Goal: Task Accomplishment & Management: Use online tool/utility

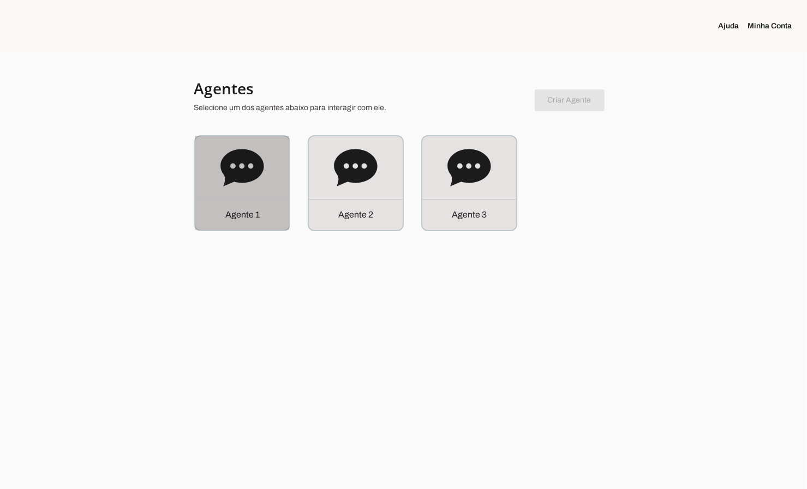
click at [236, 182] on icon at bounding box center [241, 167] width 43 height 37
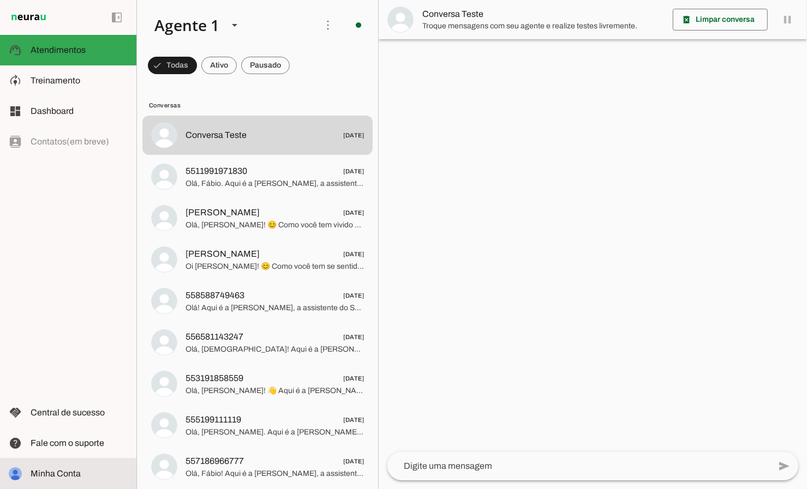
click at [49, 470] on span "Minha Conta" at bounding box center [56, 473] width 50 height 9
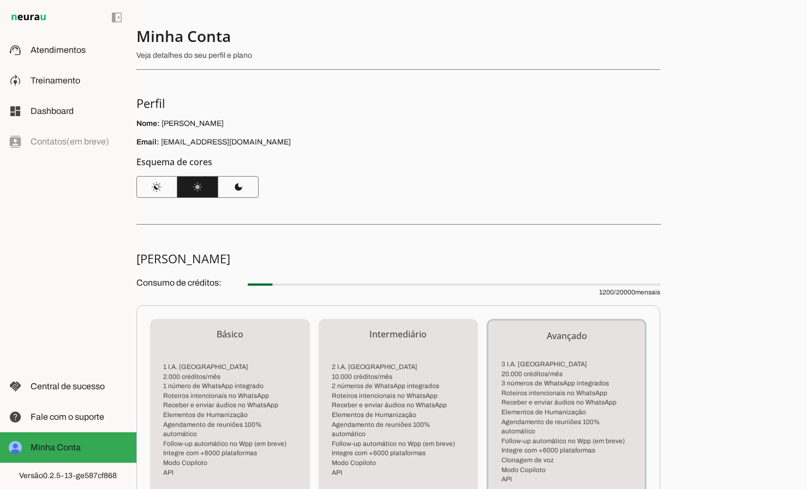
click at [49, 470] on div "left_panel_open left_panel_close" at bounding box center [68, 244] width 136 height 489
click at [36, 59] on md-item "support_agent Atendimentos Atendimentos" at bounding box center [68, 50] width 136 height 31
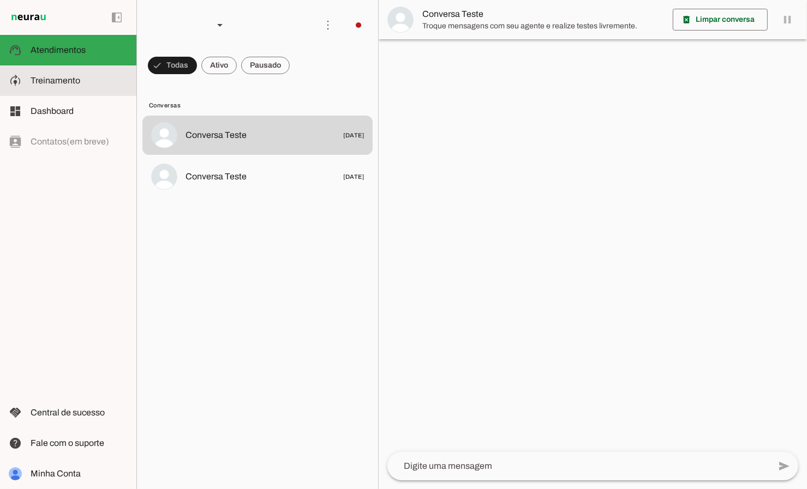
click at [85, 79] on slot at bounding box center [79, 80] width 97 height 13
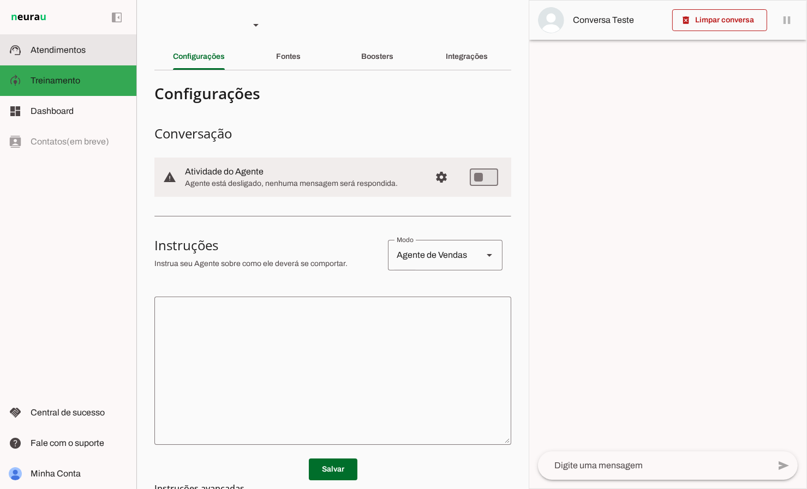
click at [64, 49] on span "Atendimentos" at bounding box center [58, 49] width 55 height 9
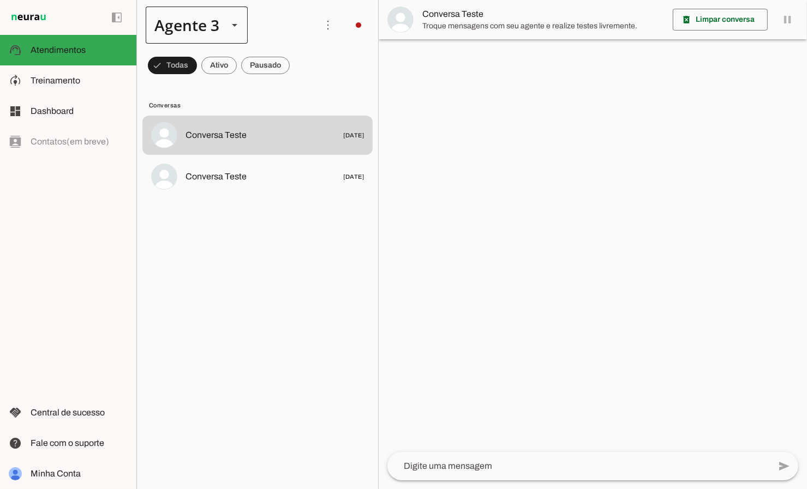
click at [220, 30] on div "Agente 3" at bounding box center [197, 25] width 102 height 37
click at [300, 63] on slot at bounding box center [342, 69] width 84 height 13
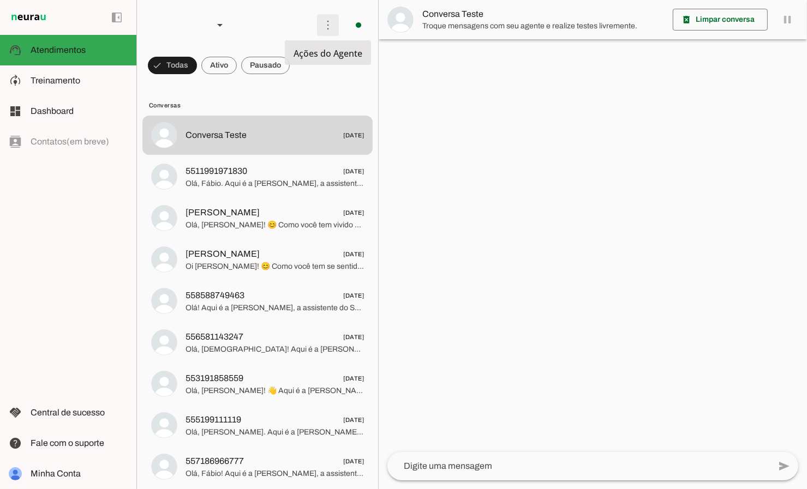
click at [324, 28] on span at bounding box center [328, 25] width 26 height 26
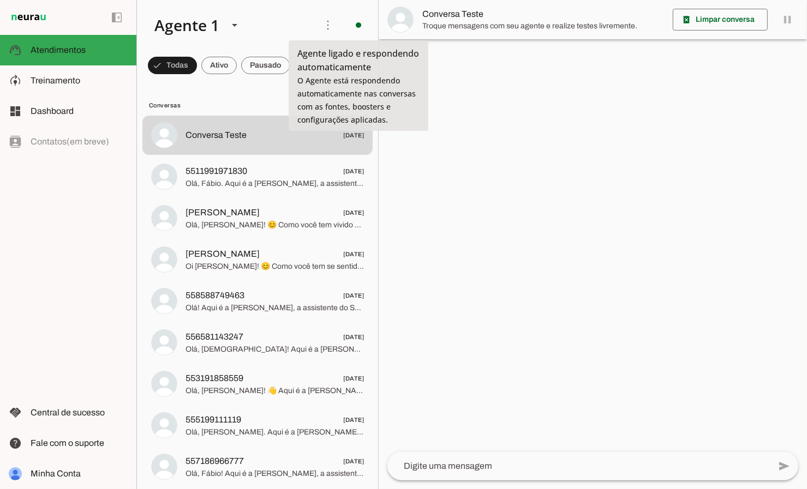
click at [284, 25] on slot at bounding box center [227, 25] width 163 height 37
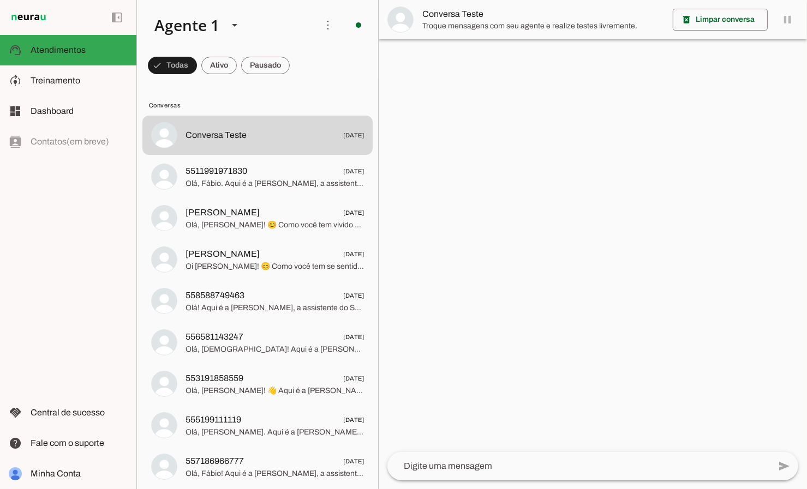
click at [23, 15] on img at bounding box center [29, 17] width 40 height 13
click at [58, 475] on span "Minha Conta" at bounding box center [56, 473] width 50 height 9
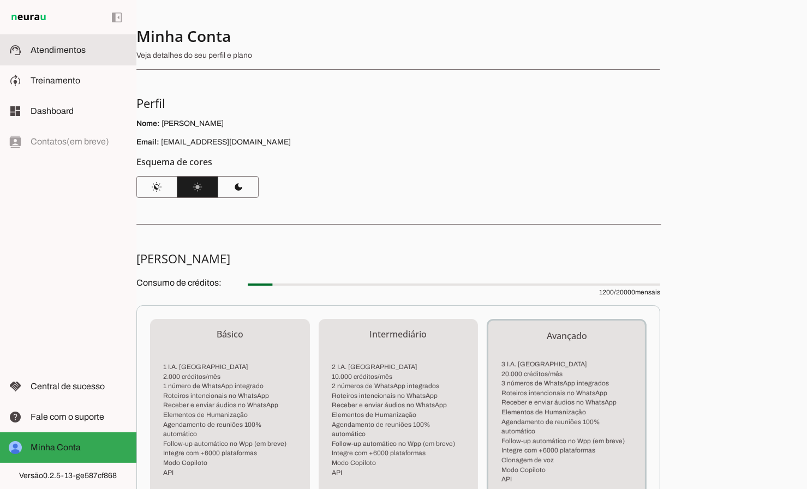
click at [67, 53] on span "Atendimentos" at bounding box center [58, 49] width 55 height 9
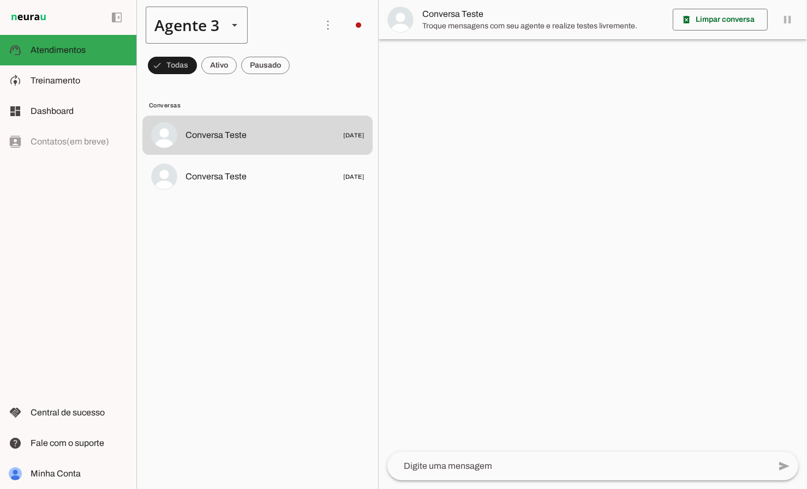
click at [233, 29] on slot at bounding box center [234, 25] width 13 height 13
click at [300, 69] on slot at bounding box center [342, 69] width 84 height 13
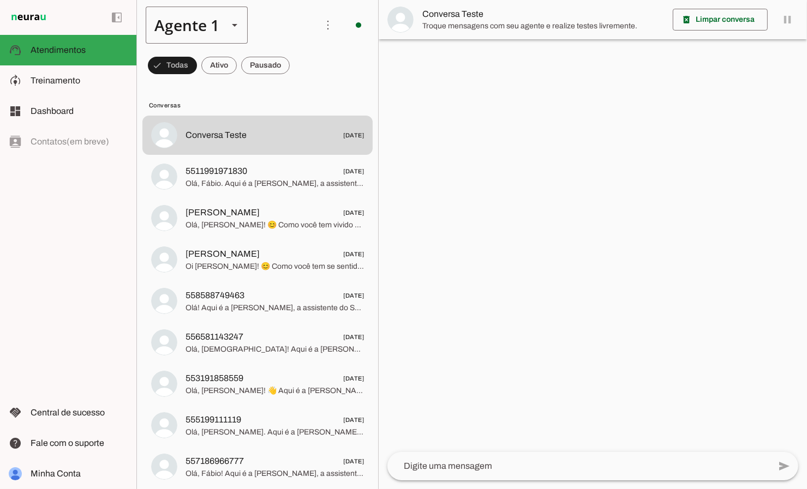
click at [229, 28] on slot at bounding box center [234, 25] width 13 height 13
click at [291, 85] on md-item "Agente 2" at bounding box center [341, 70] width 101 height 31
